Goal: Book appointment/travel/reservation

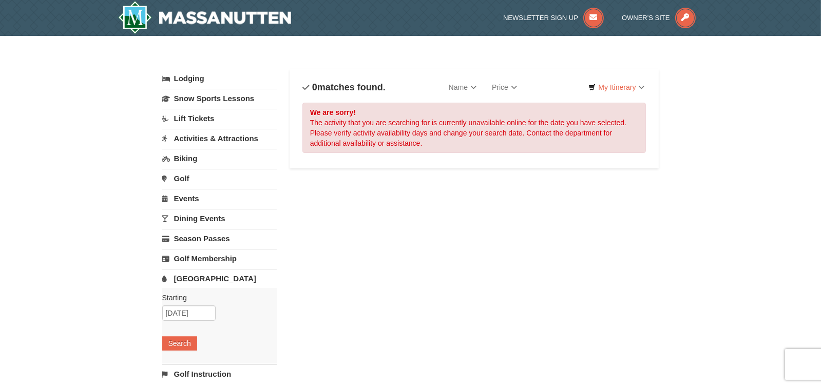
click at [205, 120] on link "Lift Tickets" at bounding box center [219, 118] width 114 height 19
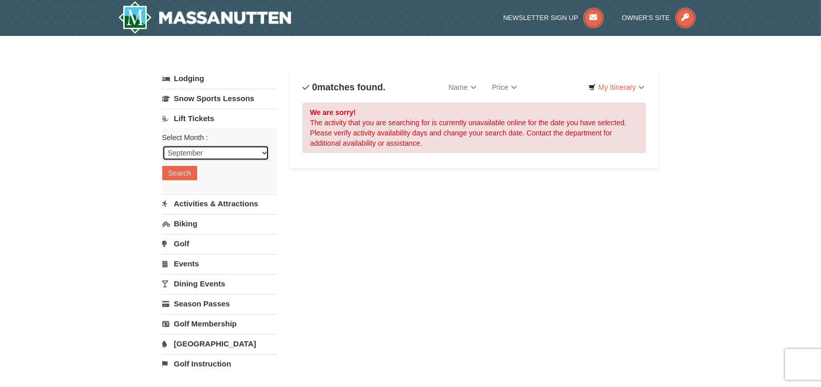
click at [210, 153] on select "September October November December January February March April May June July …" at bounding box center [215, 152] width 107 height 15
click at [162, 145] on select "September October November December January February March April May June July …" at bounding box center [215, 152] width 107 height 15
click at [186, 170] on button "Search" at bounding box center [179, 173] width 35 height 14
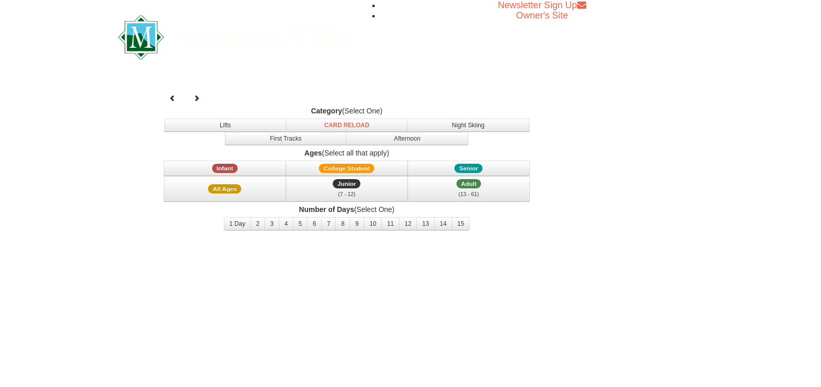
select select "9"
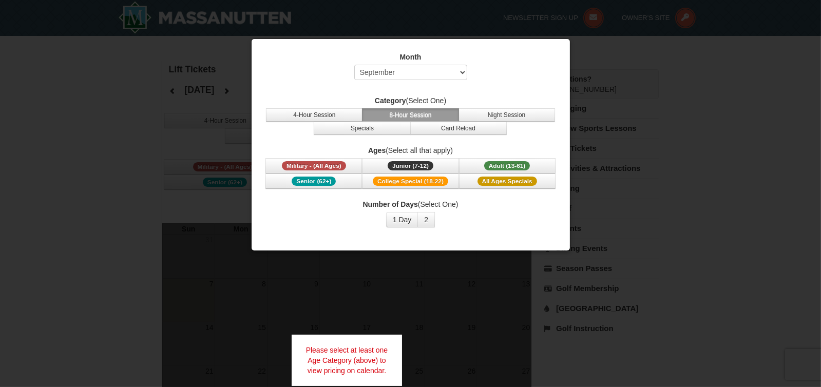
click at [724, 117] on div at bounding box center [410, 193] width 821 height 387
click at [802, 23] on div at bounding box center [410, 193] width 821 height 387
drag, startPoint x: 148, startPoint y: 50, endPoint x: 42, endPoint y: 33, distance: 107.1
click at [146, 50] on div at bounding box center [410, 193] width 821 height 387
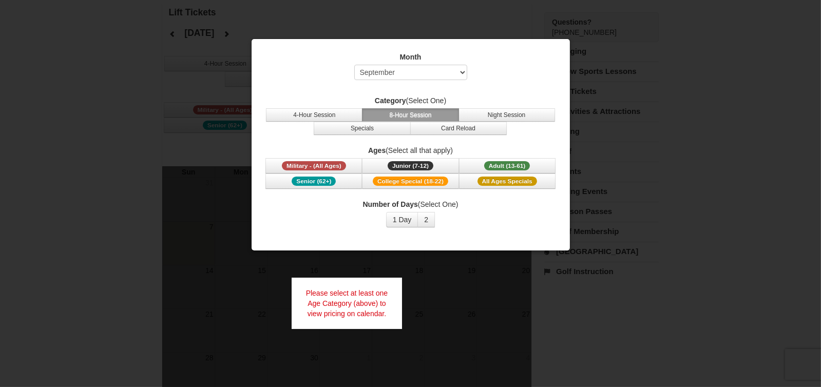
scroll to position [39, 0]
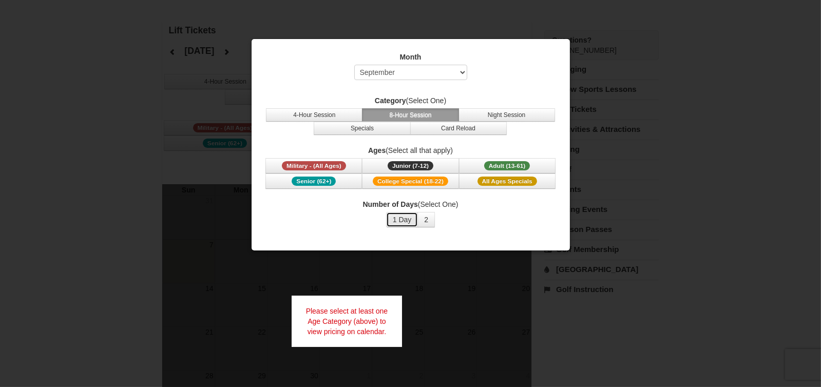
click at [410, 216] on button "1 Day" at bounding box center [402, 219] width 32 height 15
click at [426, 216] on button "2" at bounding box center [425, 219] width 17 height 15
click at [411, 217] on button "1 Day" at bounding box center [402, 219] width 32 height 15
click at [461, 72] on select "Select September October November December January February March April May Jun…" at bounding box center [410, 72] width 113 height 15
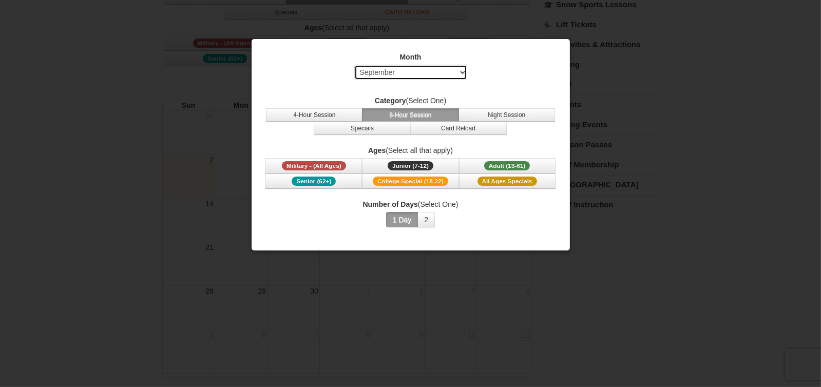
scroll to position [163, 0]
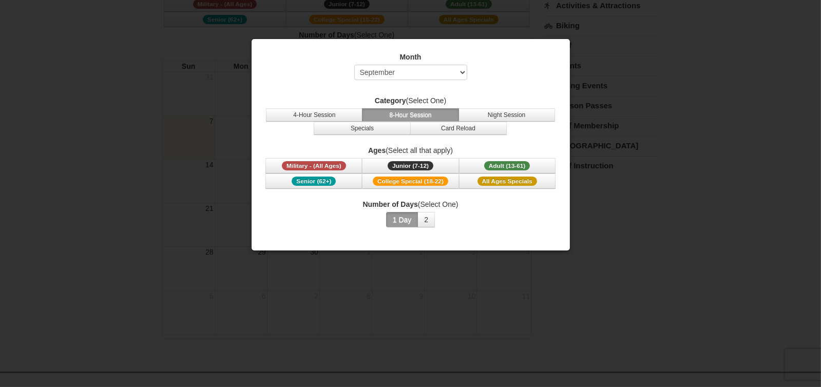
click at [736, 60] on div at bounding box center [410, 193] width 821 height 387
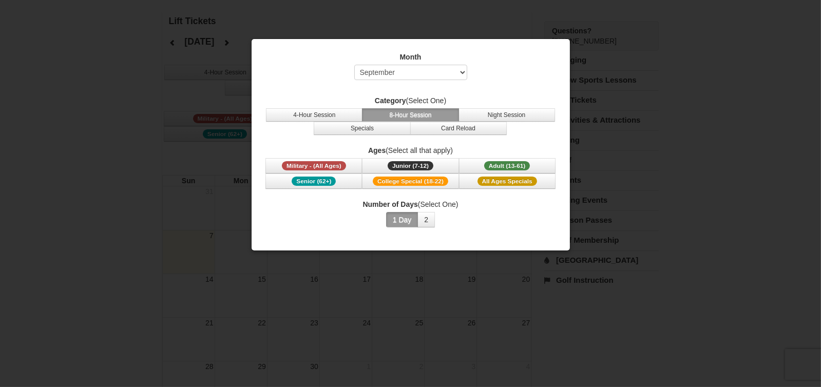
click at [769, 43] on div at bounding box center [410, 193] width 821 height 387
click at [680, 257] on div at bounding box center [410, 193] width 821 height 387
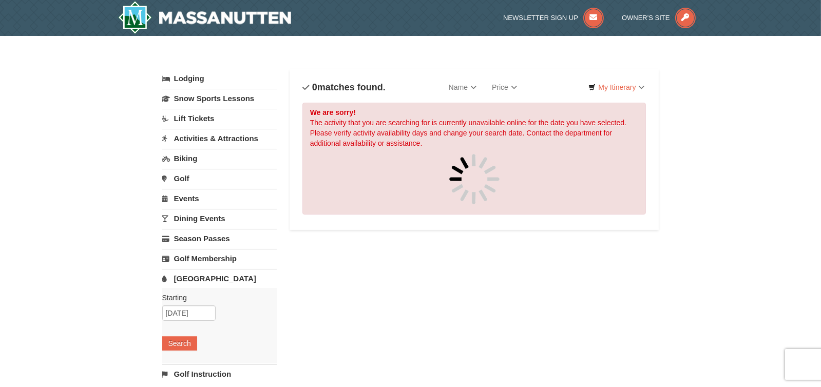
click at [178, 157] on link "Biking" at bounding box center [219, 158] width 114 height 19
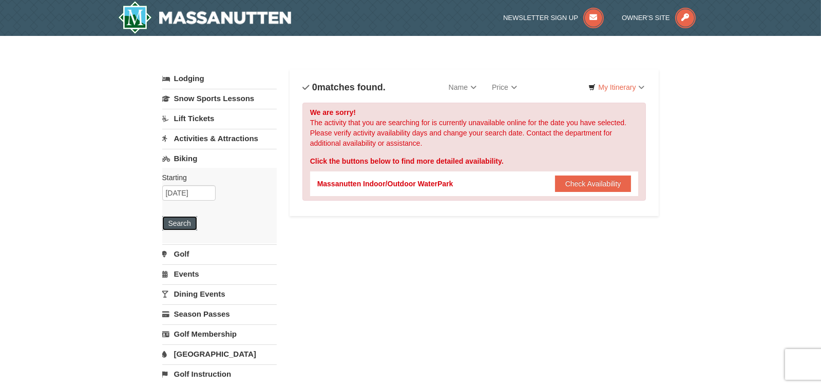
click at [182, 221] on button "Search" at bounding box center [179, 223] width 35 height 14
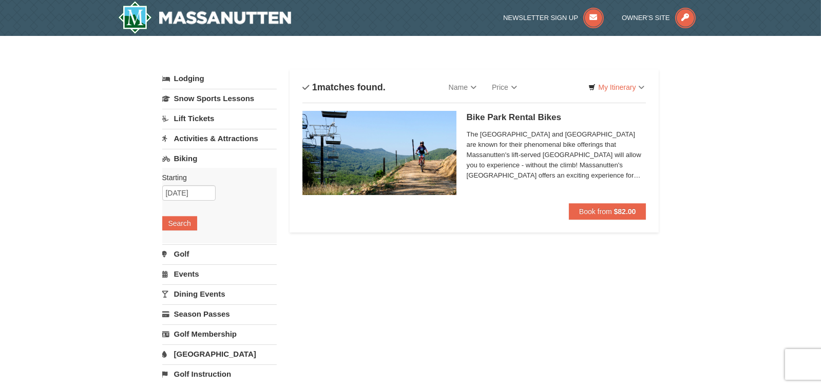
click at [178, 255] on link "Golf" at bounding box center [219, 253] width 114 height 19
click at [181, 245] on button "Search" at bounding box center [179, 243] width 35 height 14
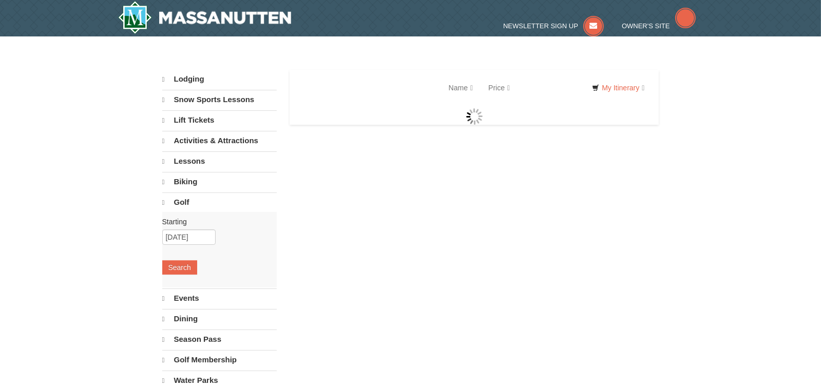
select select "9"
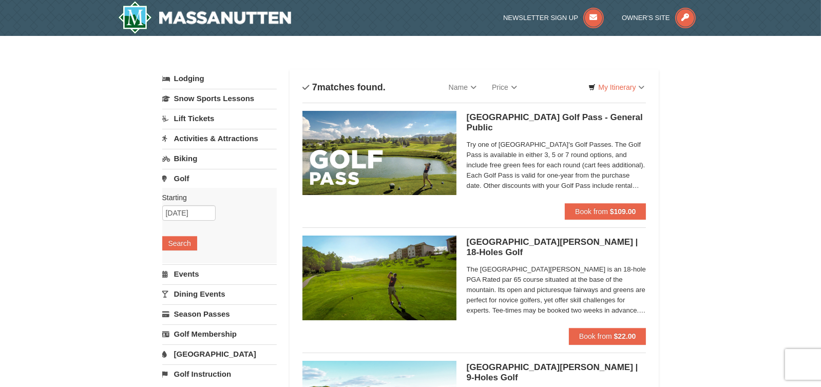
click at [210, 141] on link "Activities & Attractions" at bounding box center [219, 138] width 114 height 19
click at [176, 205] on button "Search" at bounding box center [179, 203] width 35 height 14
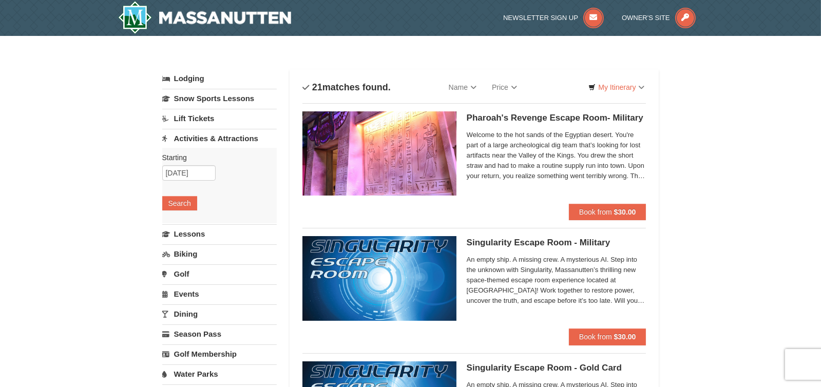
select select "9"
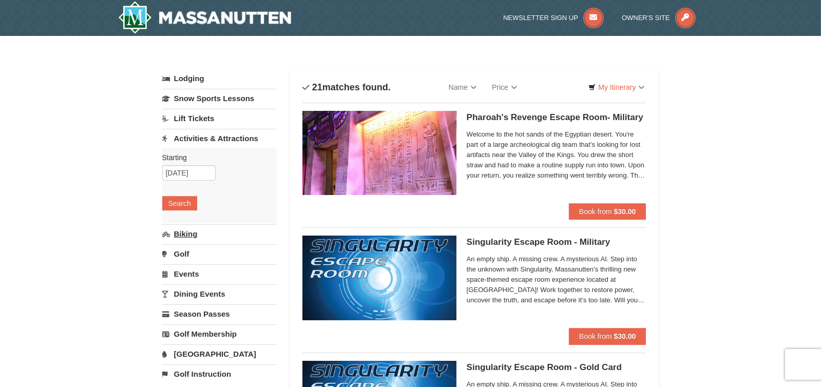
scroll to position [222, 0]
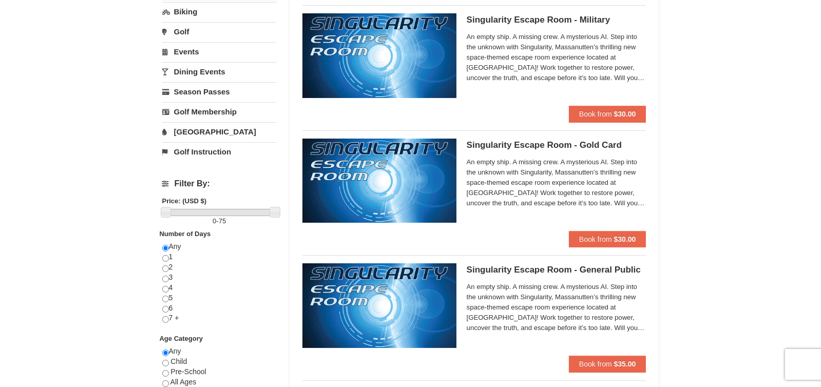
click at [186, 129] on link "[GEOGRAPHIC_DATA]" at bounding box center [219, 131] width 114 height 19
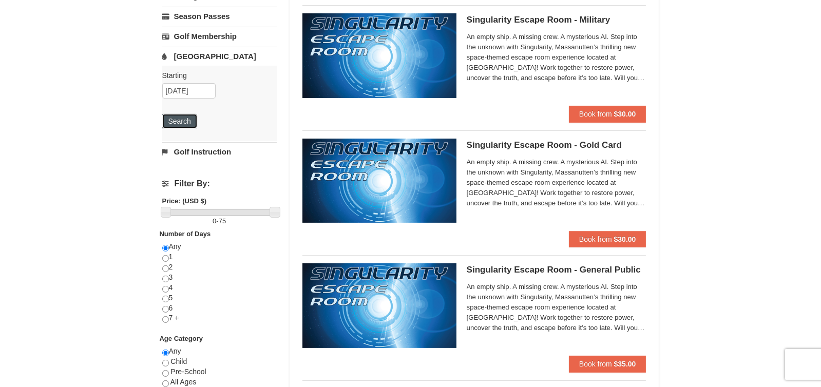
click at [182, 119] on button "Search" at bounding box center [179, 121] width 35 height 14
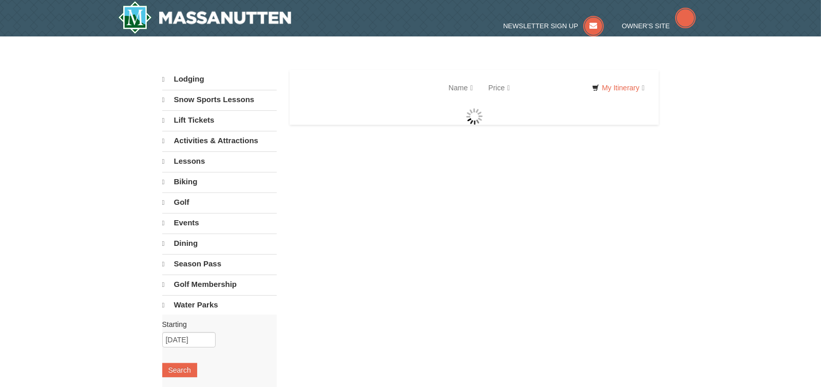
select select "9"
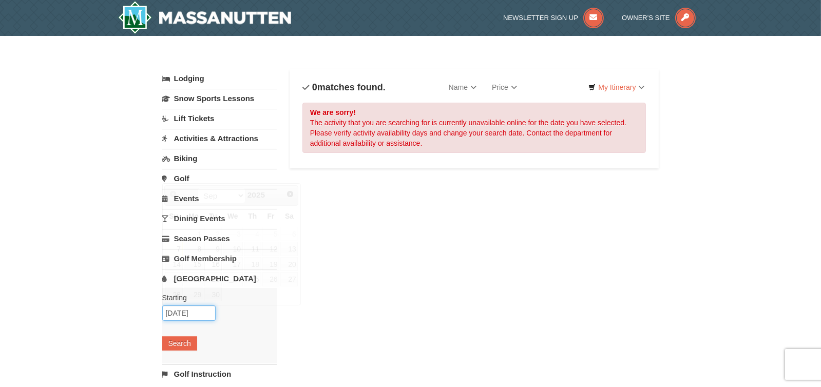
click at [204, 308] on input "[DATE]" at bounding box center [188, 312] width 53 height 15
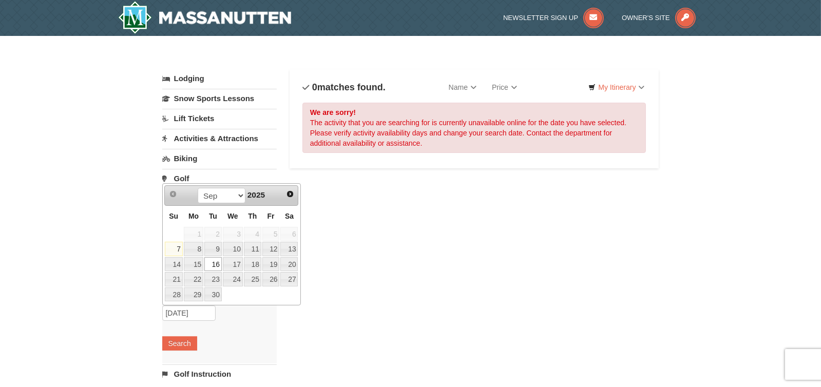
click at [215, 260] on link "16" at bounding box center [212, 264] width 17 height 14
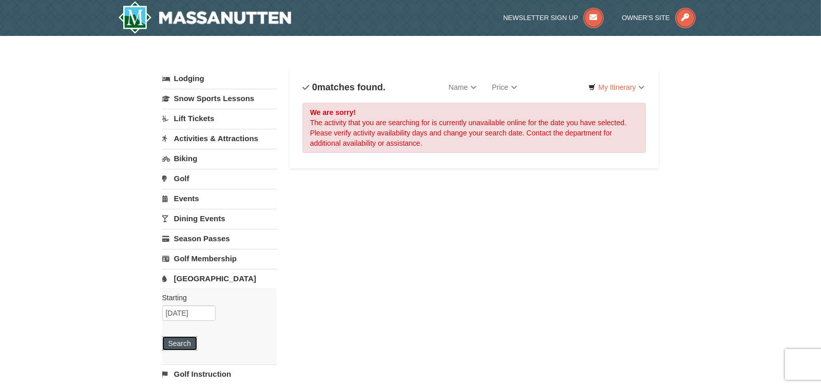
click at [186, 345] on button "Search" at bounding box center [179, 343] width 35 height 14
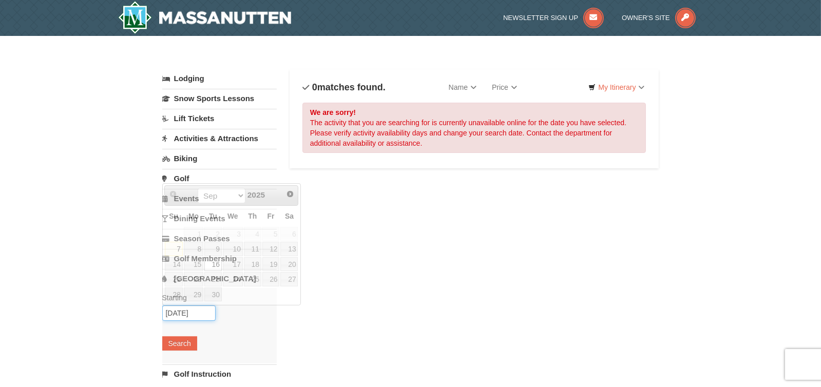
click at [205, 312] on input "[DATE]" at bounding box center [188, 312] width 53 height 15
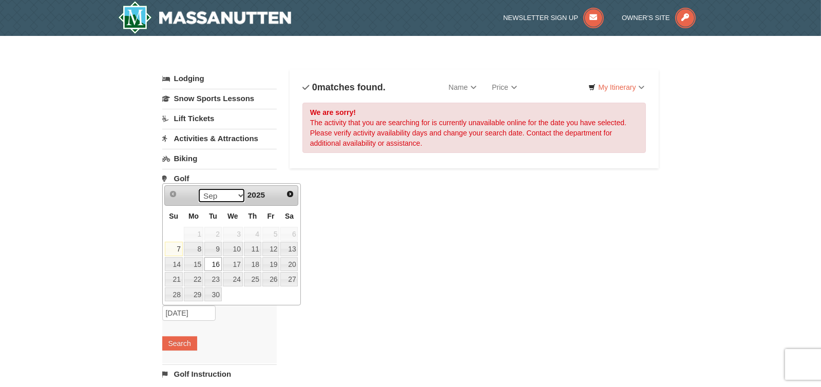
click at [239, 197] on select "Sep Oct Nov Dec" at bounding box center [222, 195] width 48 height 15
click at [237, 196] on select "Sep Oct Nov Dec" at bounding box center [222, 195] width 48 height 15
click at [216, 254] on link "4" at bounding box center [212, 249] width 17 height 14
type input "11/04/2025"
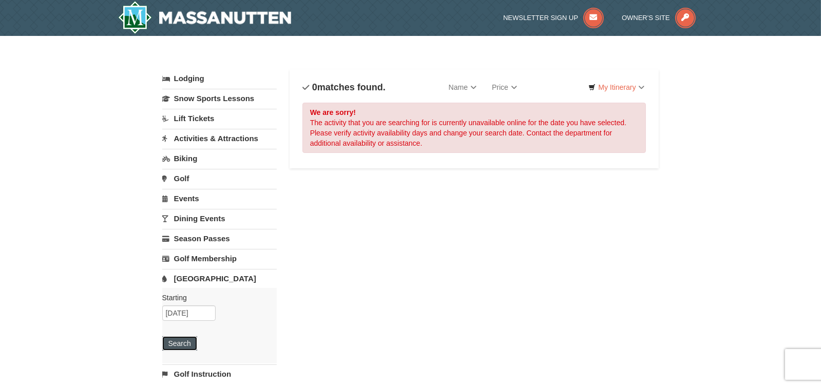
click at [187, 340] on button "Search" at bounding box center [179, 343] width 35 height 14
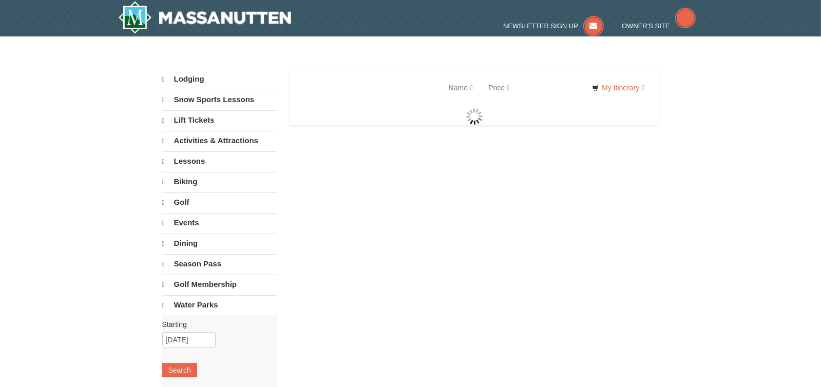
select select "9"
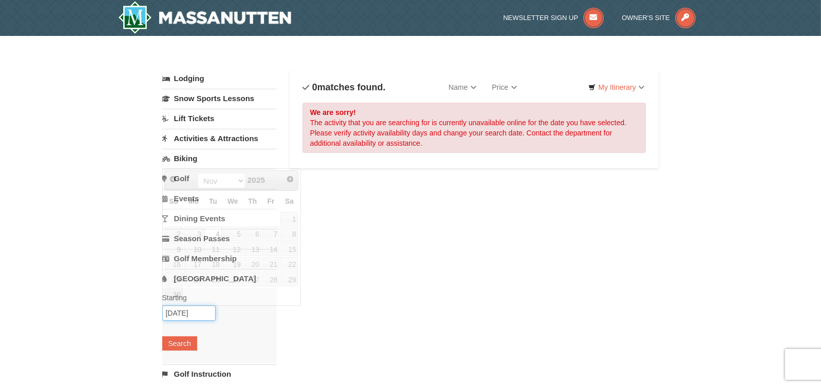
click at [199, 315] on input "11/04/2025" at bounding box center [188, 312] width 53 height 15
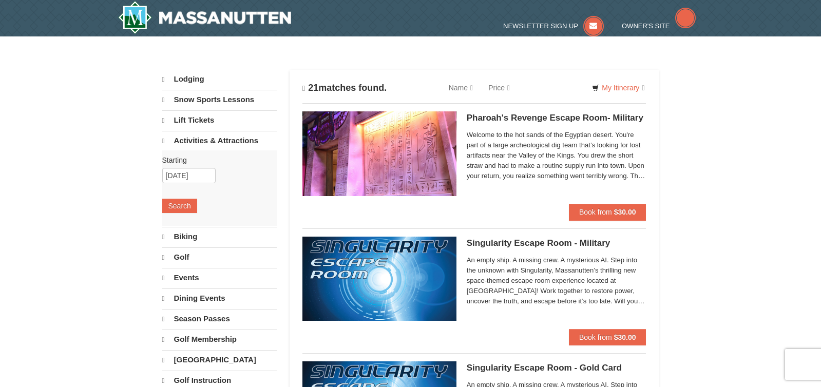
scroll to position [472, 0]
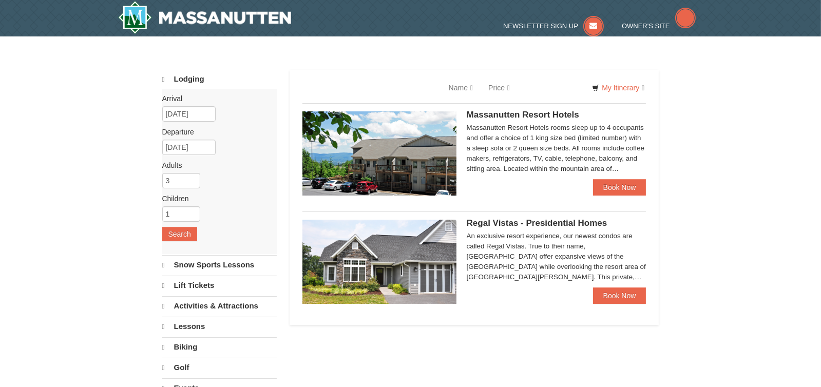
select select "9"
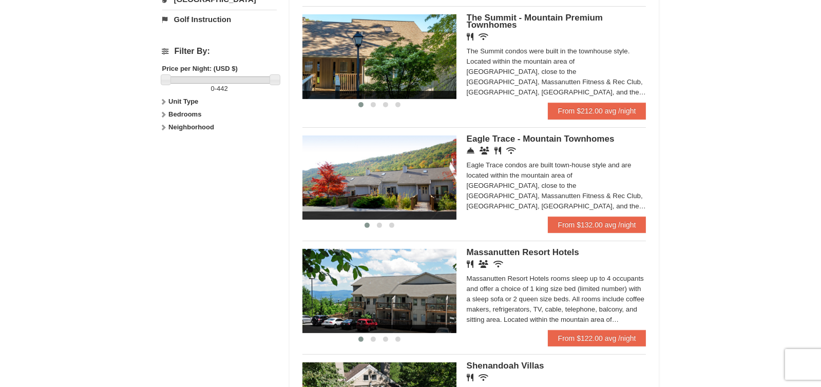
scroll to position [222, 0]
